Goal: Information Seeking & Learning: Learn about a topic

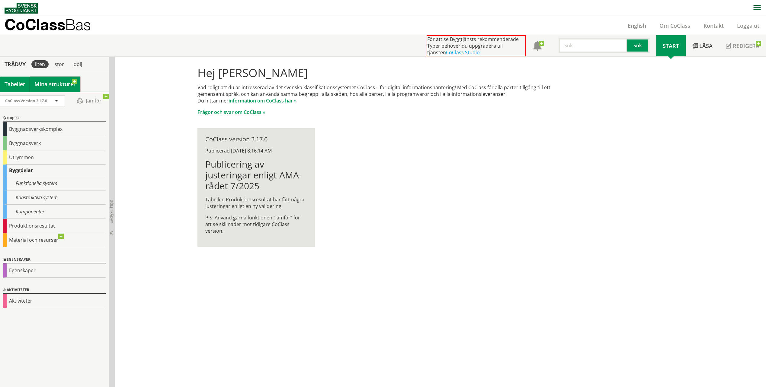
click at [56, 87] on link "Mina strukturer" at bounding box center [55, 84] width 50 height 15
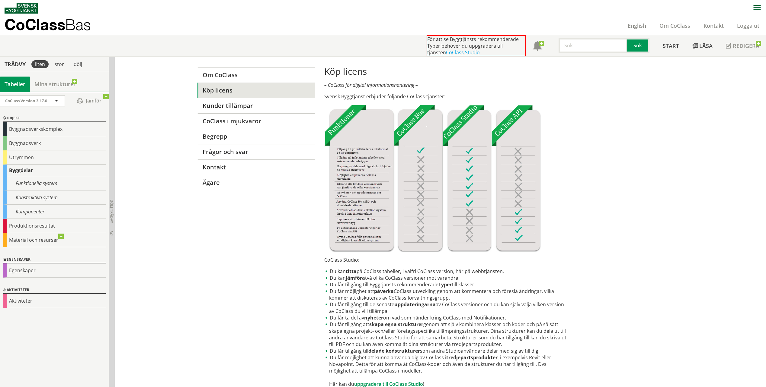
click at [17, 85] on div "Tabeller" at bounding box center [15, 84] width 30 height 15
click at [39, 144] on div "Byggnadsverk" at bounding box center [54, 143] width 103 height 14
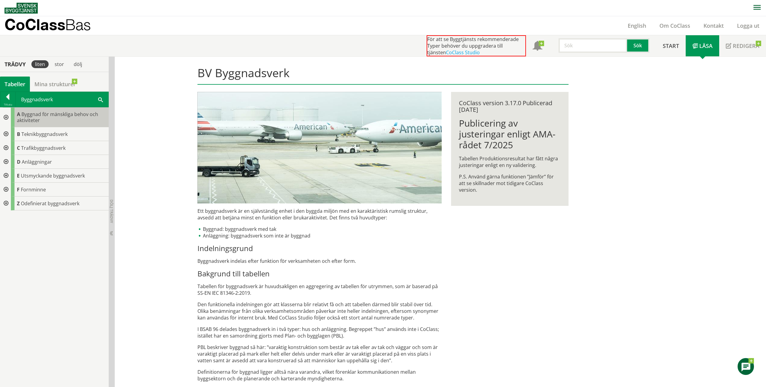
click at [43, 122] on div "A Byggnad för mänskliga behov och aktiviteter" at bounding box center [60, 118] width 98 height 20
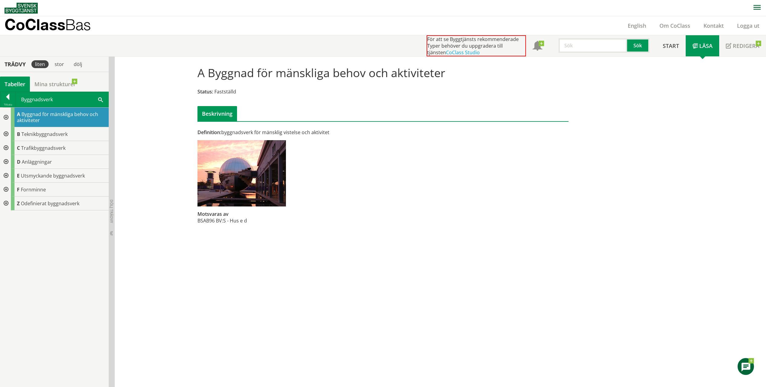
click at [6, 119] on div at bounding box center [5, 118] width 11 height 20
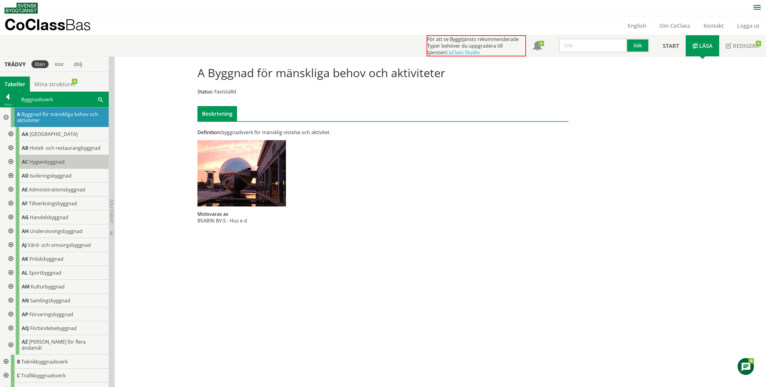
click at [51, 160] on span "Hygienbyggnad" at bounding box center [46, 162] width 35 height 7
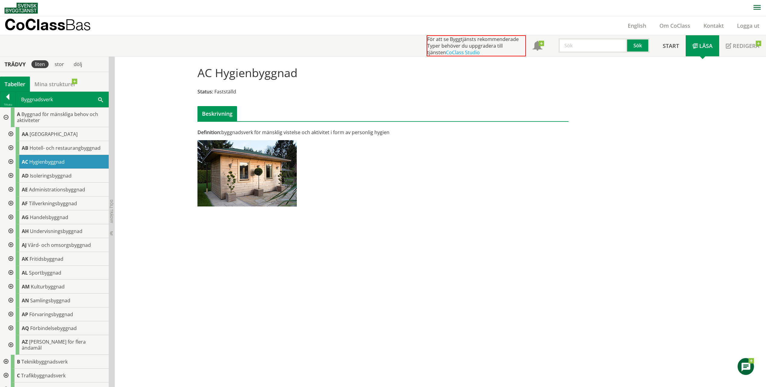
click at [10, 162] on div at bounding box center [10, 162] width 11 height 14
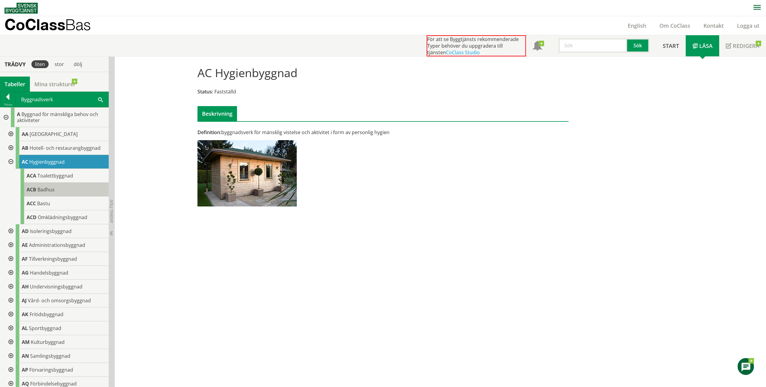
click at [48, 196] on div "ACB Badhus" at bounding box center [65, 190] width 88 height 14
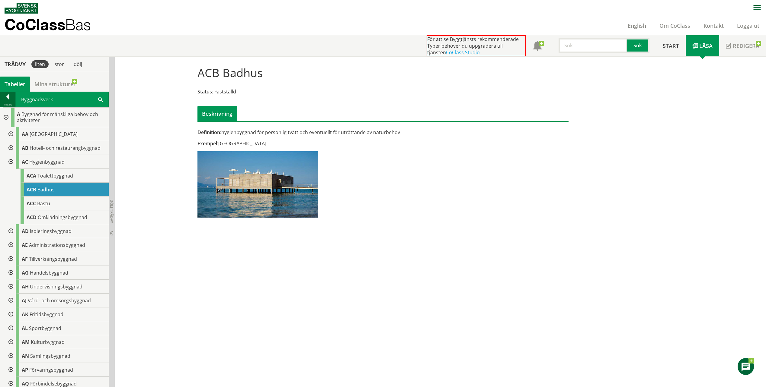
click at [5, 102] on div at bounding box center [7, 98] width 15 height 8
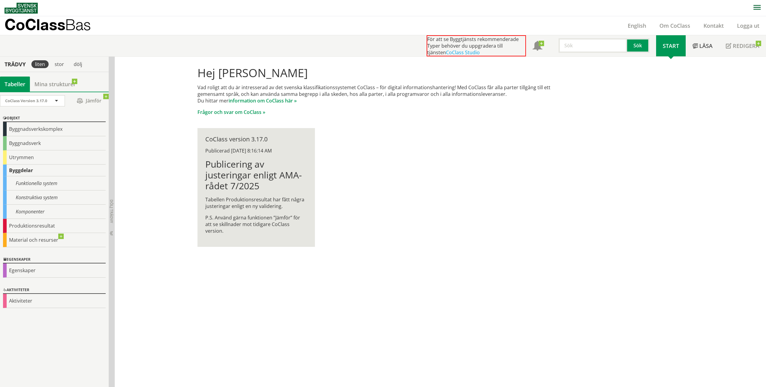
click at [26, 170] on div "Byggdelar" at bounding box center [54, 171] width 103 height 12
click at [48, 215] on div "Komponenter" at bounding box center [54, 212] width 103 height 14
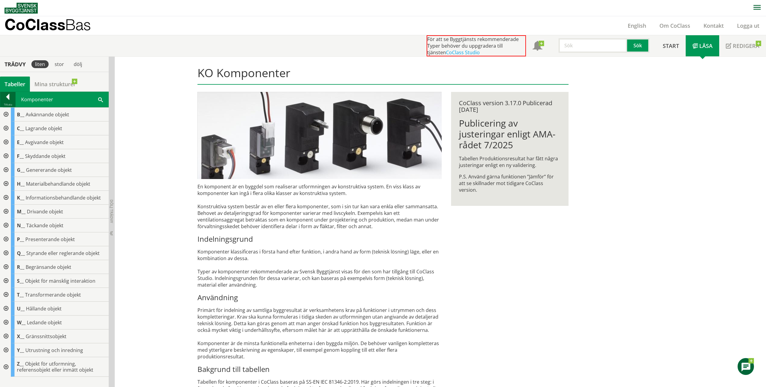
click at [11, 96] on div at bounding box center [7, 98] width 15 height 8
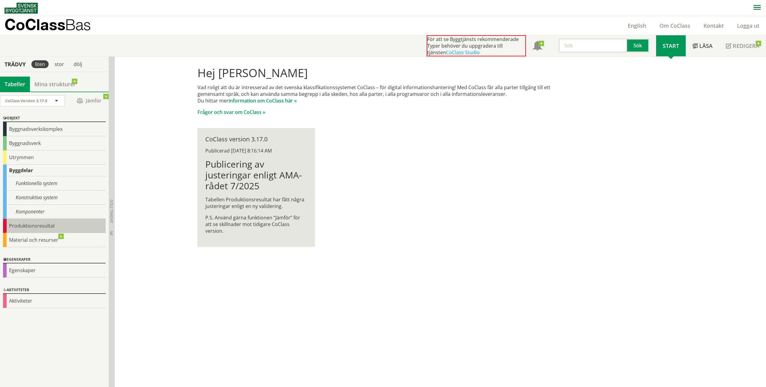
click at [38, 225] on div "Produktionsresultat" at bounding box center [54, 226] width 103 height 14
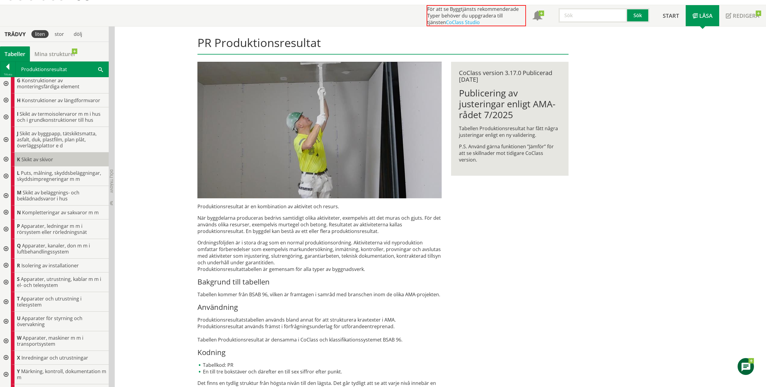
scroll to position [113, 0]
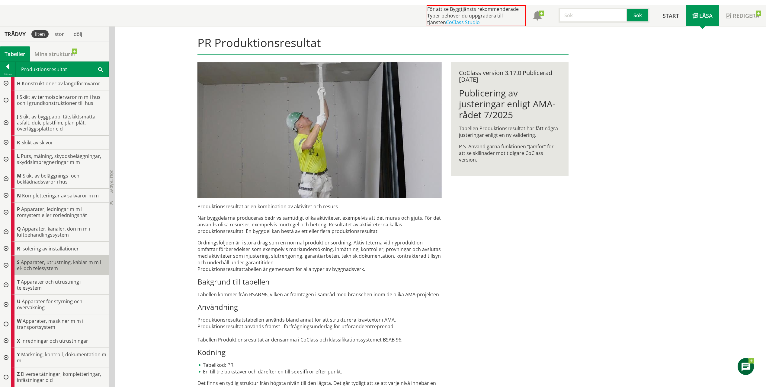
click at [50, 266] on span "Apparater, utrustning, kablar m m i el- och telesystem" at bounding box center [59, 265] width 84 height 13
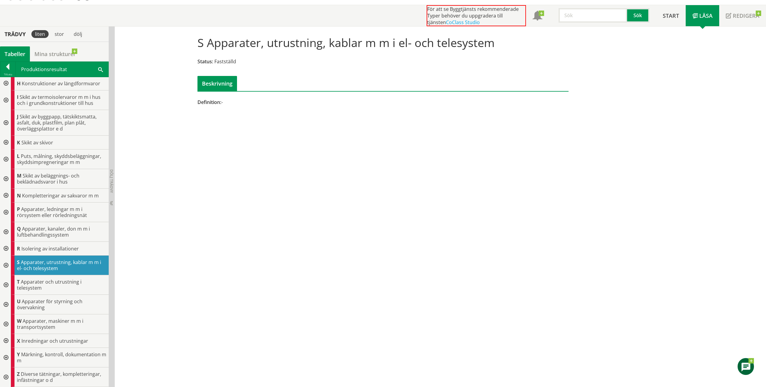
drag, startPoint x: 220, startPoint y: 103, endPoint x: 228, endPoint y: 103, distance: 7.2
click at [228, 103] on div "Definition: -" at bounding box center [319, 102] width 244 height 7
click at [207, 85] on div "Beskrivning" at bounding box center [217, 83] width 40 height 15
click at [470, 91] on div "S Apparater, utrustning, kablar m m i el- och telesystem Status: Fastställd Bes…" at bounding box center [383, 70] width 386 height 87
click at [671, 15] on span "Start" at bounding box center [670, 15] width 16 height 7
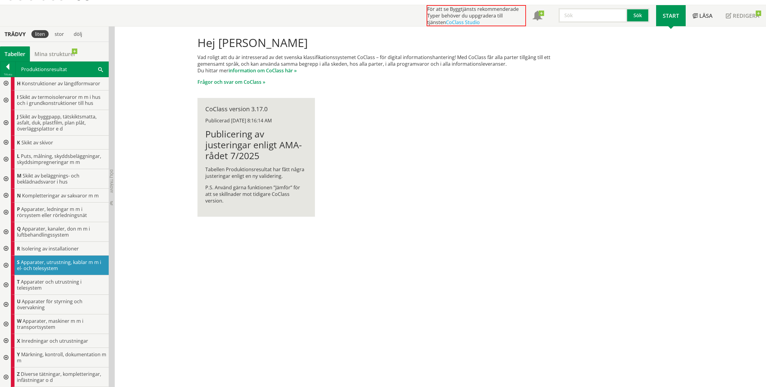
click at [554, 180] on div "Hej Ossian Gyllin Vad roligt att du är intresserad av det svenska klassifikatio…" at bounding box center [383, 127] width 386 height 200
click at [503, 206] on div "Hej Ossian Gyllin Vad roligt att du är intresserad av det svenska klassifikatio…" at bounding box center [383, 127] width 386 height 200
click at [128, 60] on div "Hej Ossian Gyllin Vad roligt att du är intresserad av det svenska klassifikatio…" at bounding box center [440, 207] width 651 height 361
click at [371, 109] on div "Hej Ossian Gyllin Vad roligt att du är intresserad av det svenska klassifikatio…" at bounding box center [383, 127] width 386 height 200
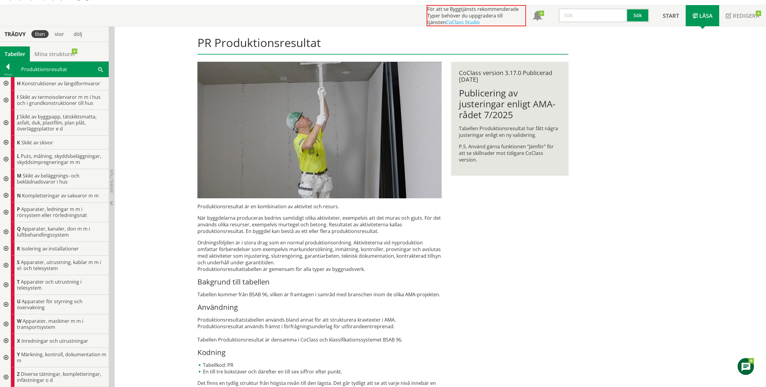
drag, startPoint x: 317, startPoint y: 190, endPoint x: 318, endPoint y: 194, distance: 4.6
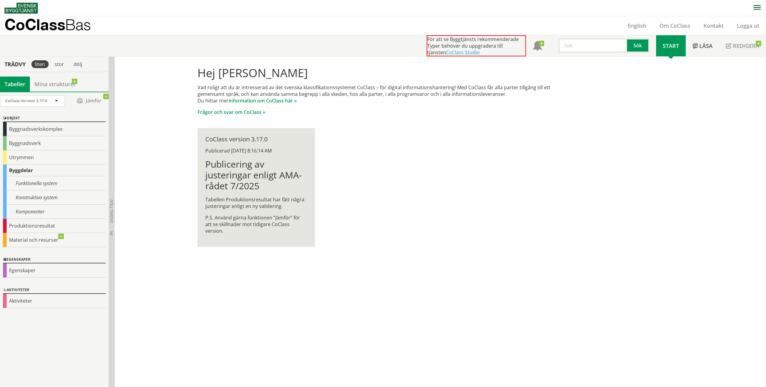
drag, startPoint x: 207, startPoint y: 190, endPoint x: 204, endPoint y: 189, distance: 3.2
drag, startPoint x: 179, startPoint y: 199, endPoint x: 193, endPoint y: 188, distance: 17.4
drag, startPoint x: 262, startPoint y: 157, endPoint x: 265, endPoint y: 146, distance: 11.0
drag, startPoint x: 193, startPoint y: 121, endPoint x: 195, endPoint y: 118, distance: 3.9
drag, startPoint x: 193, startPoint y: 182, endPoint x: 167, endPoint y: 158, distance: 35.1
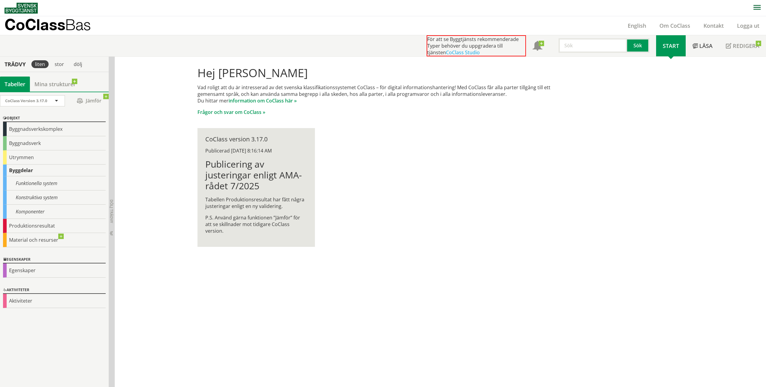
drag, startPoint x: 158, startPoint y: 157, endPoint x: 162, endPoint y: 156, distance: 4.2
drag, startPoint x: 162, startPoint y: 156, endPoint x: 159, endPoint y: 164, distance: 9.4
drag, startPoint x: 159, startPoint y: 164, endPoint x: 164, endPoint y: 166, distance: 5.3
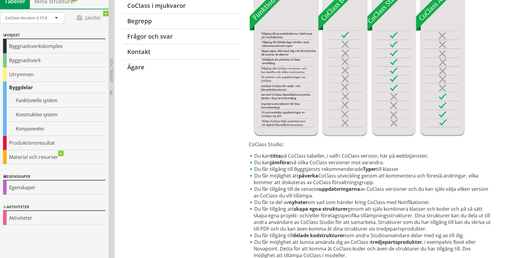
scroll to position [136, 0]
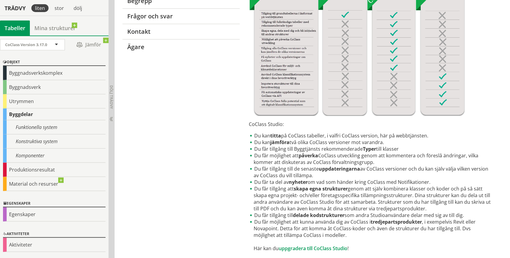
drag, startPoint x: 348, startPoint y: 148, endPoint x: 373, endPoint y: 147, distance: 25.1
click at [373, 147] on li "Du får tillgång till Byggtjänsts rekommenderade Typer till klasser" at bounding box center [371, 149] width 244 height 7
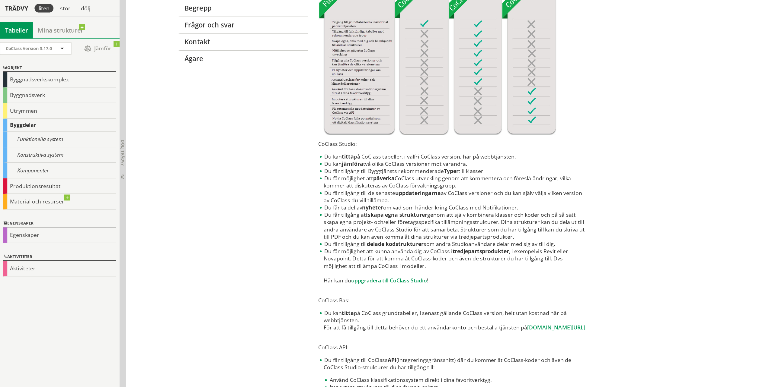
scroll to position [129, 0]
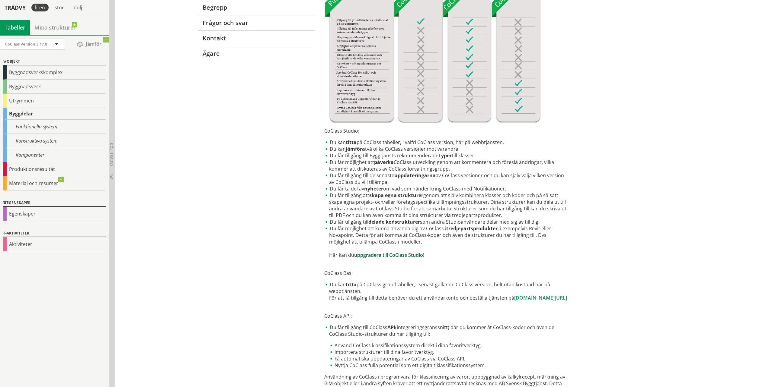
click at [407, 253] on link "uppgradera till CoClass Studio" at bounding box center [388, 255] width 69 height 7
